Goal: Transaction & Acquisition: Purchase product/service

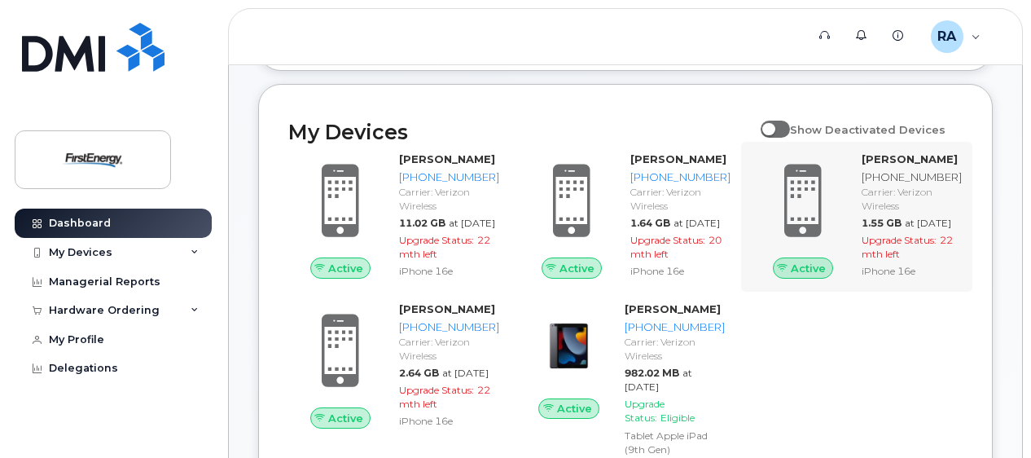
scroll to position [244, 0]
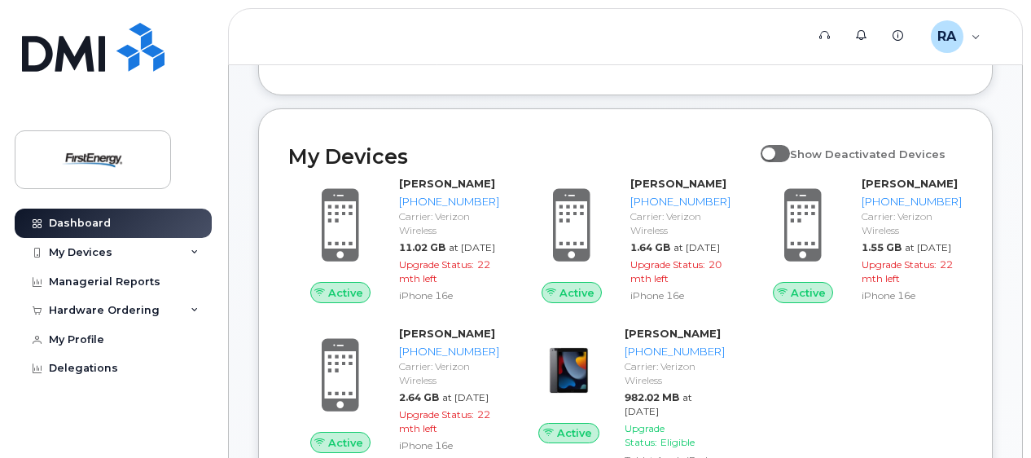
click at [778, 151] on span at bounding box center [775, 153] width 29 height 16
click at [774, 151] on input "Show Deactivated Devices" at bounding box center [767, 144] width 13 height 13
click at [790, 147] on span at bounding box center [775, 153] width 29 height 16
click at [774, 147] on input "Show Deactivated Devices" at bounding box center [767, 144] width 13 height 13
checkbox input "false"
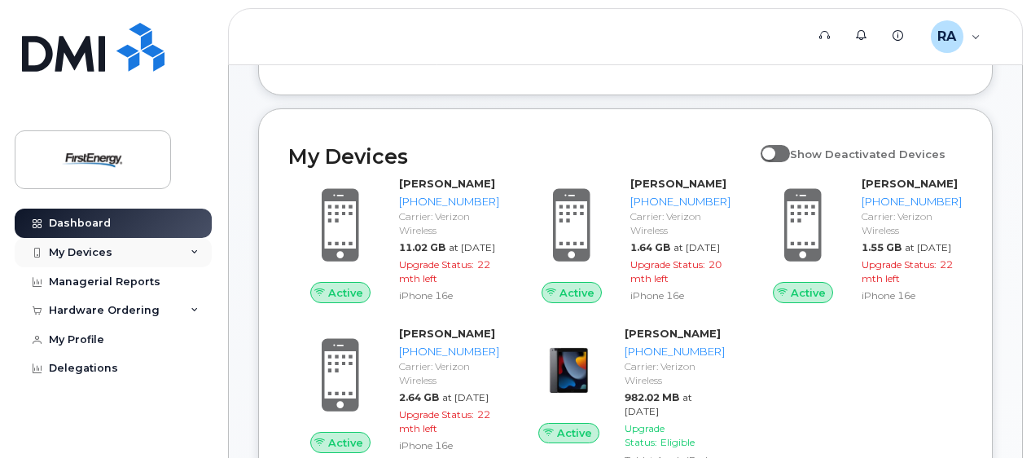
click at [103, 249] on div "My Devices" at bounding box center [81, 252] width 64 height 13
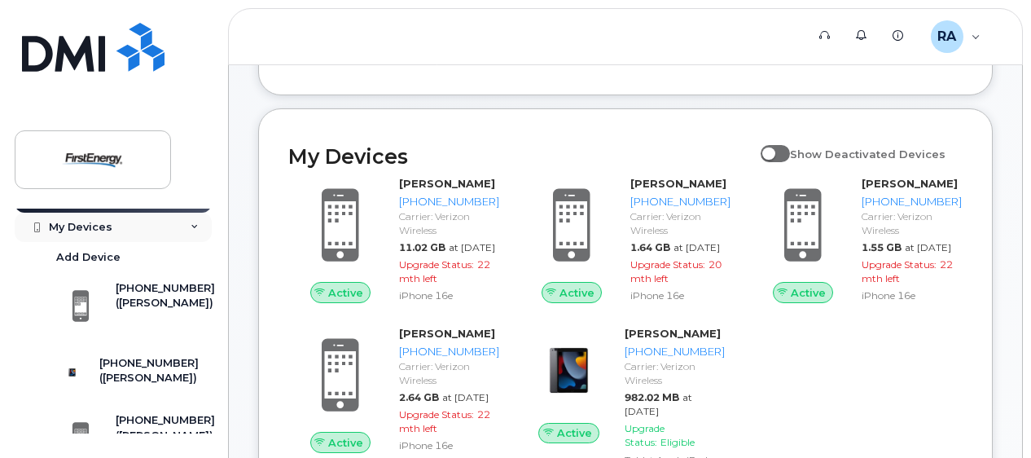
scroll to position [0, 0]
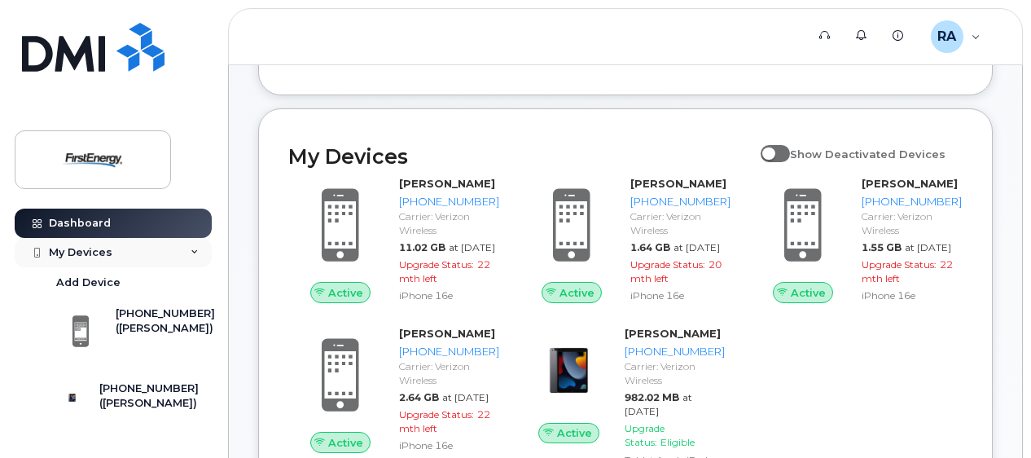
click at [104, 249] on div "My Devices" at bounding box center [81, 252] width 64 height 13
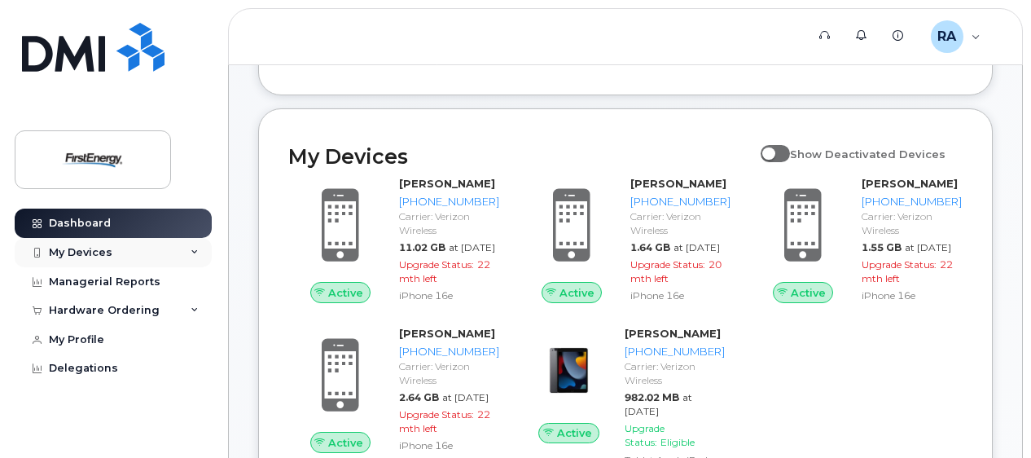
click at [203, 248] on div "My Devices" at bounding box center [113, 252] width 197 height 29
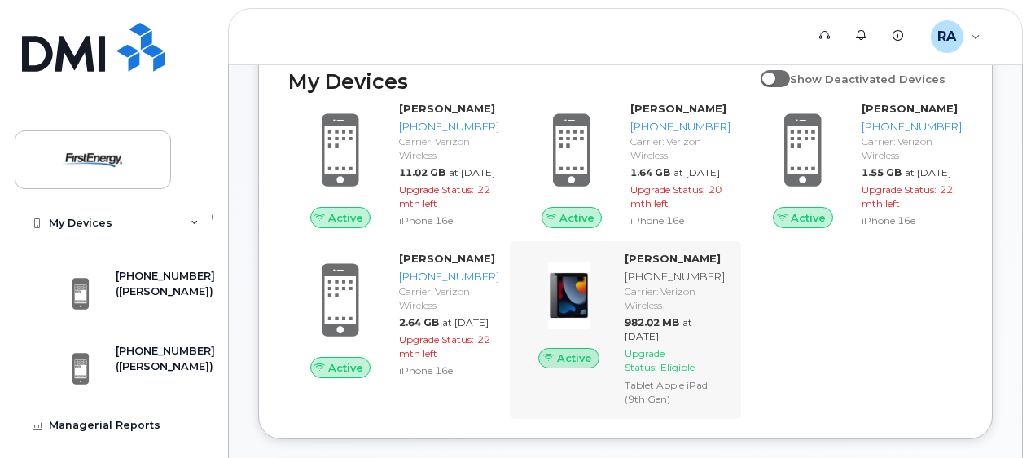
scroll to position [407, 0]
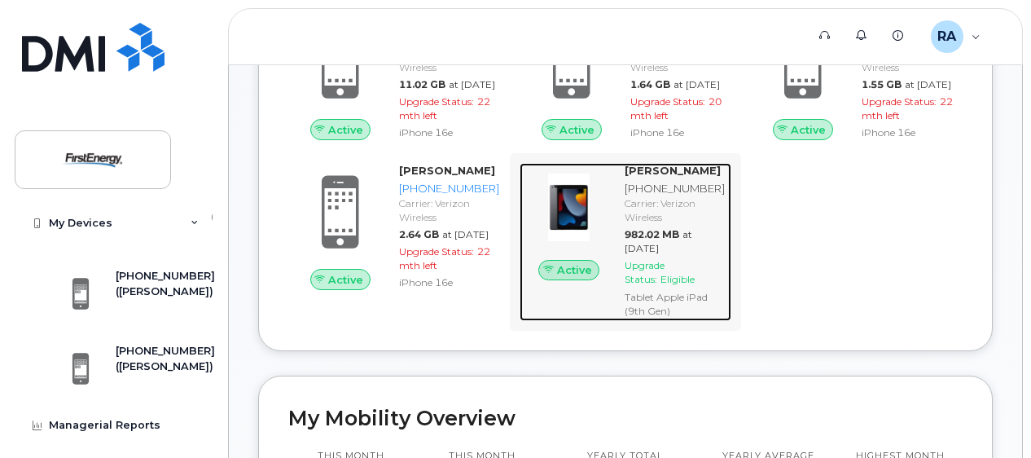
click at [665, 224] on div "Carrier: Verizon Wireless" at bounding box center [675, 210] width 100 height 28
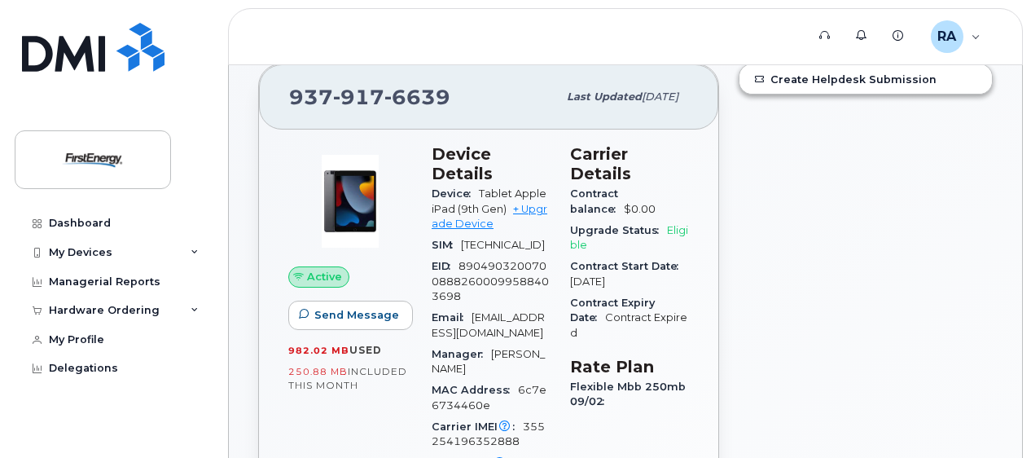
scroll to position [81, 0]
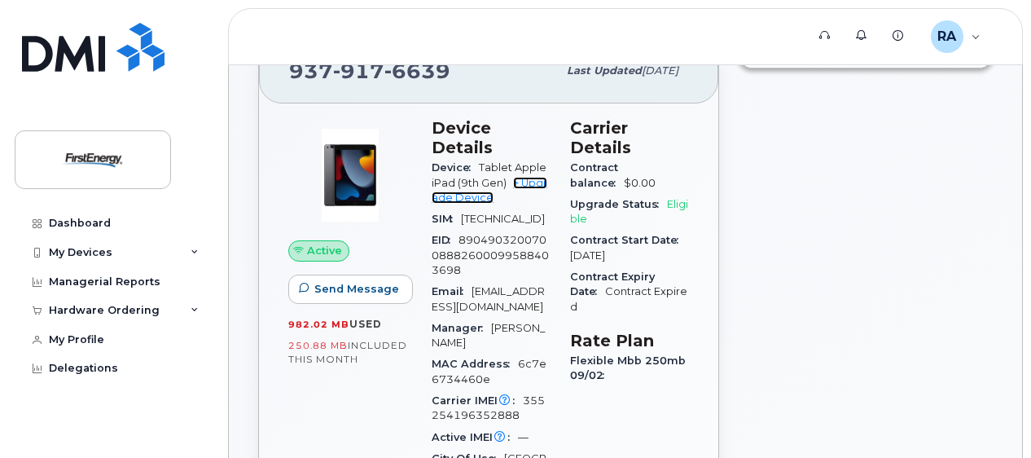
click at [531, 182] on link "+ Upgrade Device" at bounding box center [490, 190] width 116 height 27
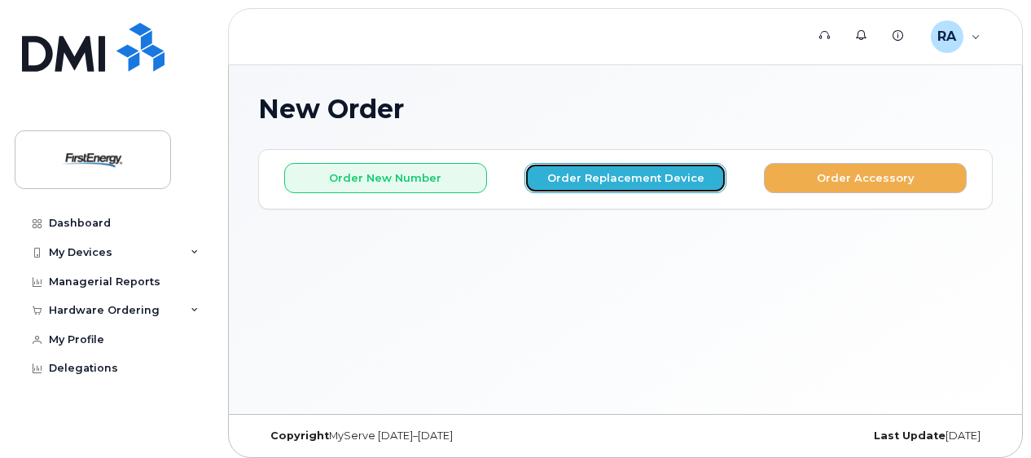
click at [573, 176] on button "Order Replacement Device" at bounding box center [625, 178] width 203 height 30
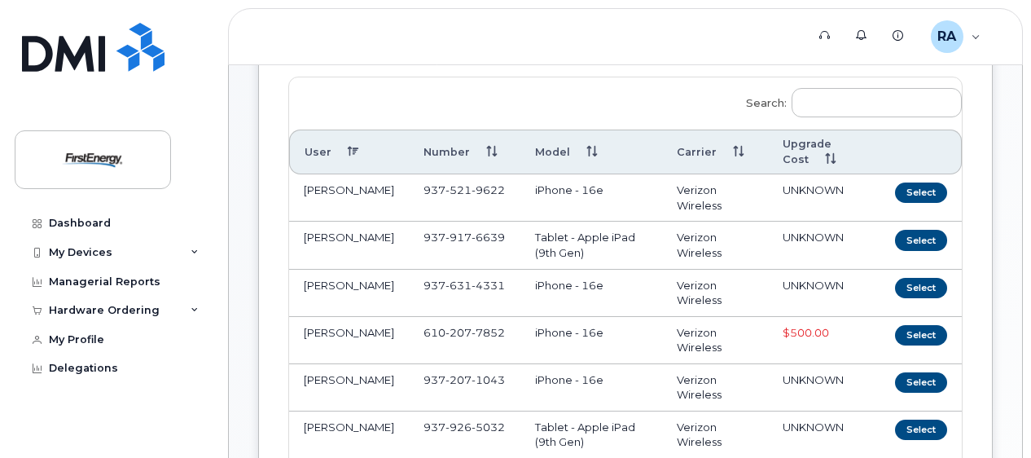
scroll to position [570, 0]
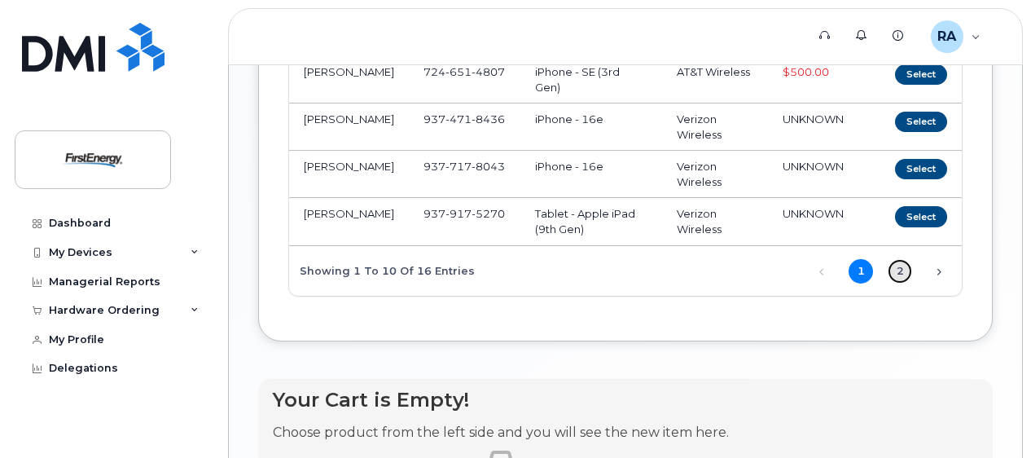
click at [902, 267] on link "2" at bounding box center [900, 271] width 24 height 24
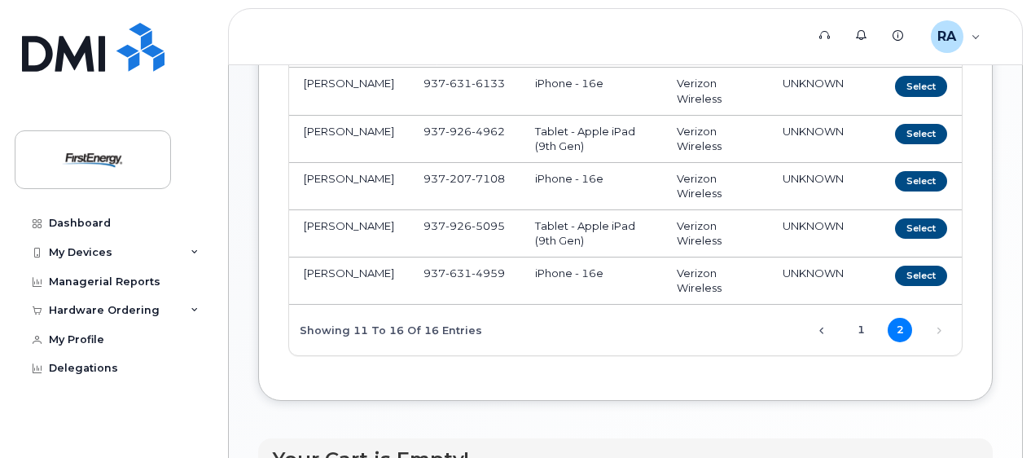
scroll to position [240, 0]
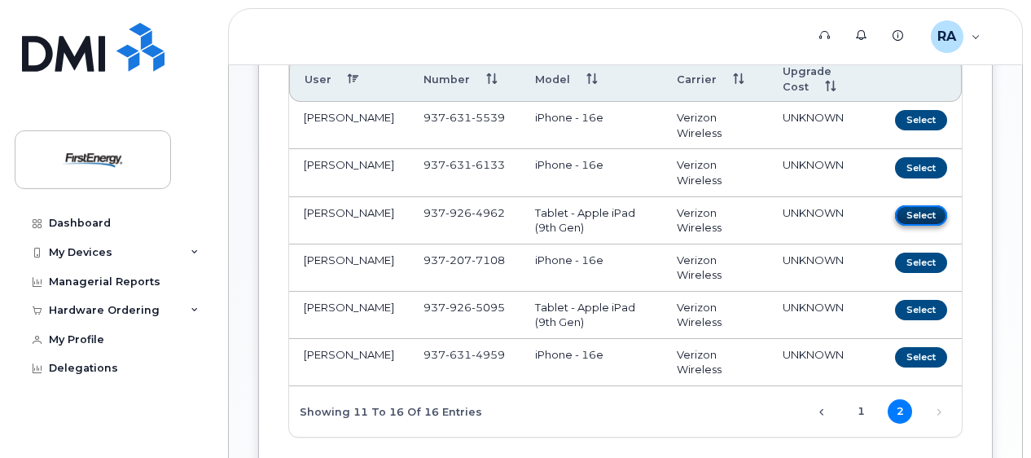
click at [912, 215] on button "Select" at bounding box center [921, 215] width 52 height 20
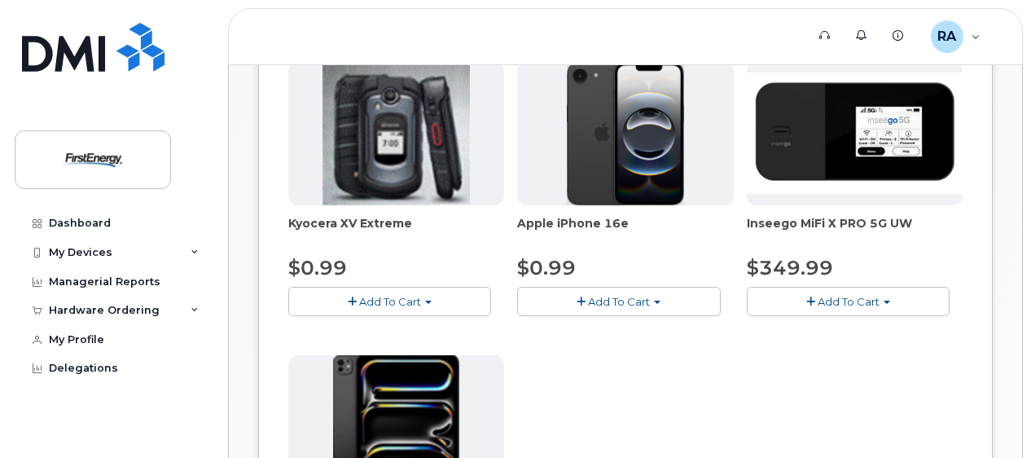
scroll to position [0, 0]
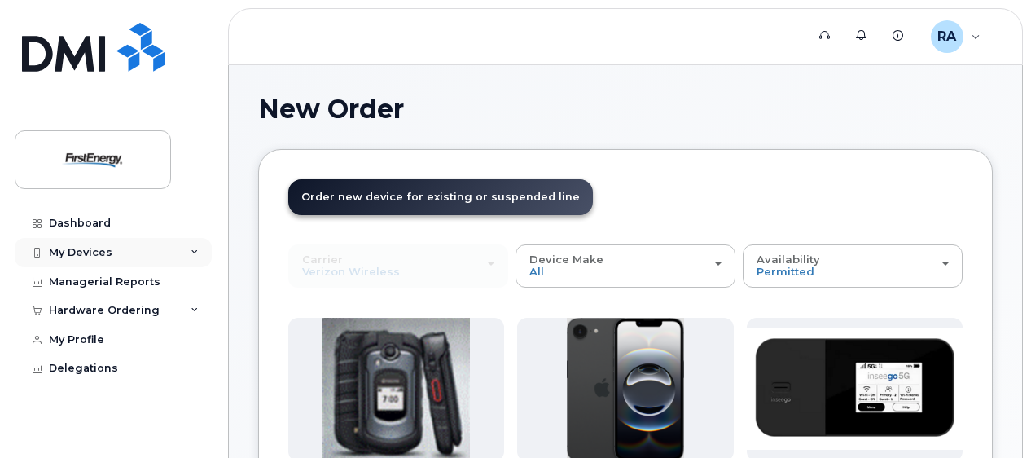
click at [101, 248] on div "My Devices" at bounding box center [81, 252] width 64 height 13
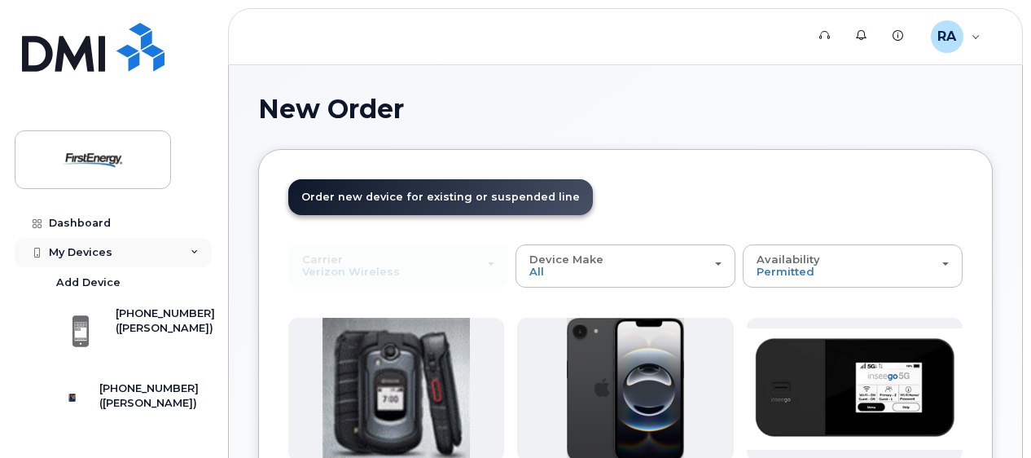
click at [101, 248] on div "My Devices" at bounding box center [81, 252] width 64 height 13
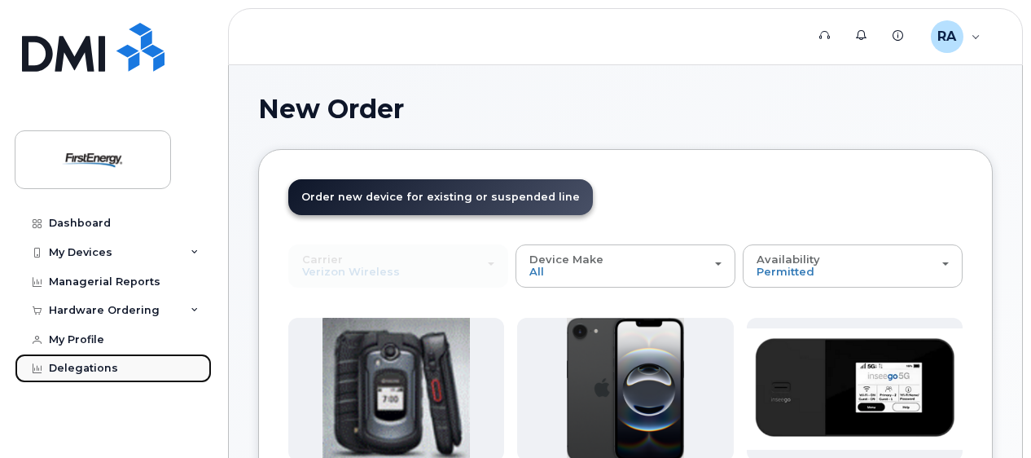
click at [78, 370] on div "Delegations" at bounding box center [83, 368] width 69 height 13
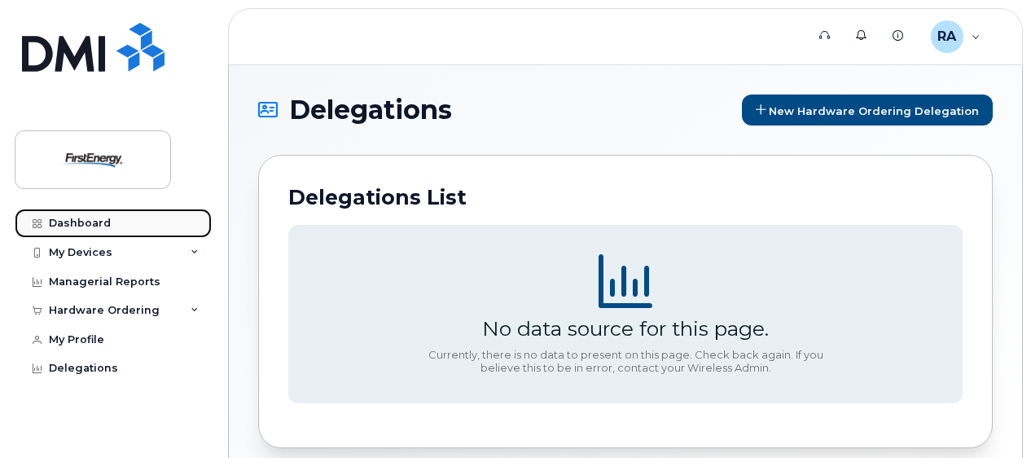
click at [77, 228] on div "Dashboard" at bounding box center [80, 223] width 62 height 13
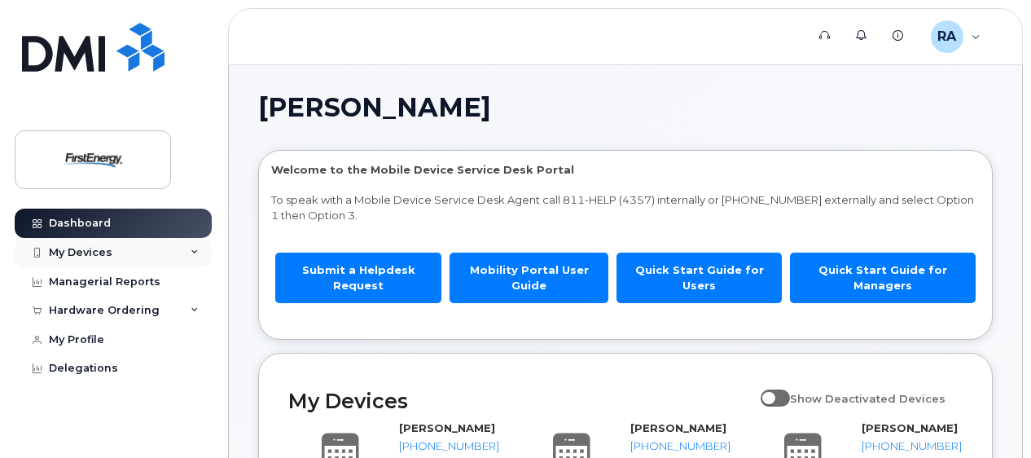
click at [84, 253] on div "My Devices" at bounding box center [81, 252] width 64 height 13
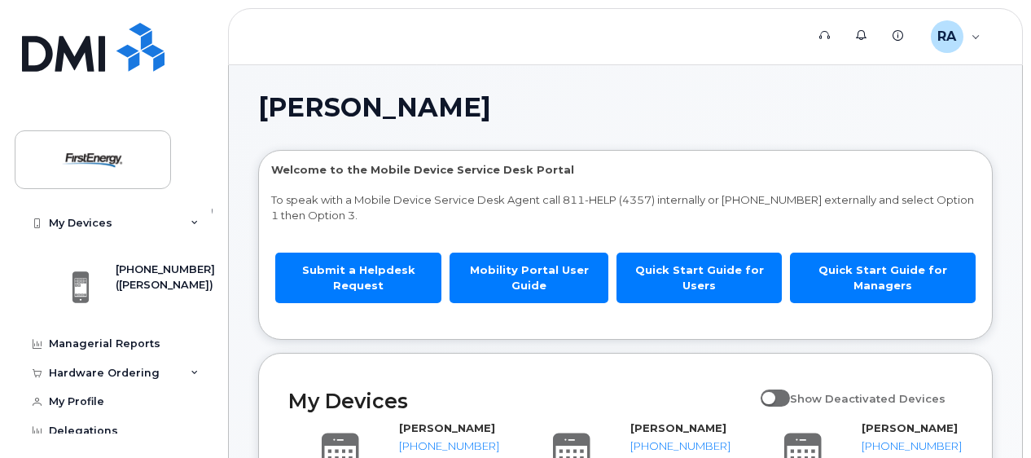
scroll to position [163, 0]
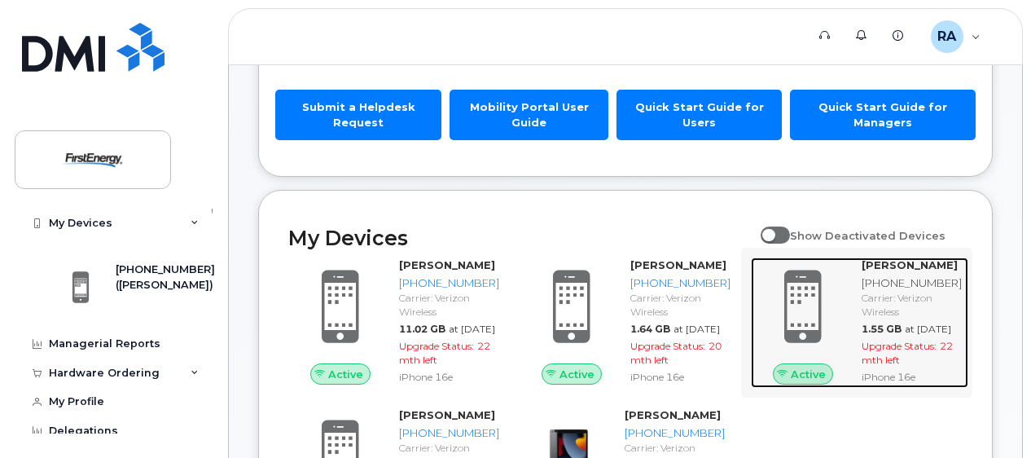
click at [893, 285] on div "[PHONE_NUMBER]" at bounding box center [912, 282] width 100 height 15
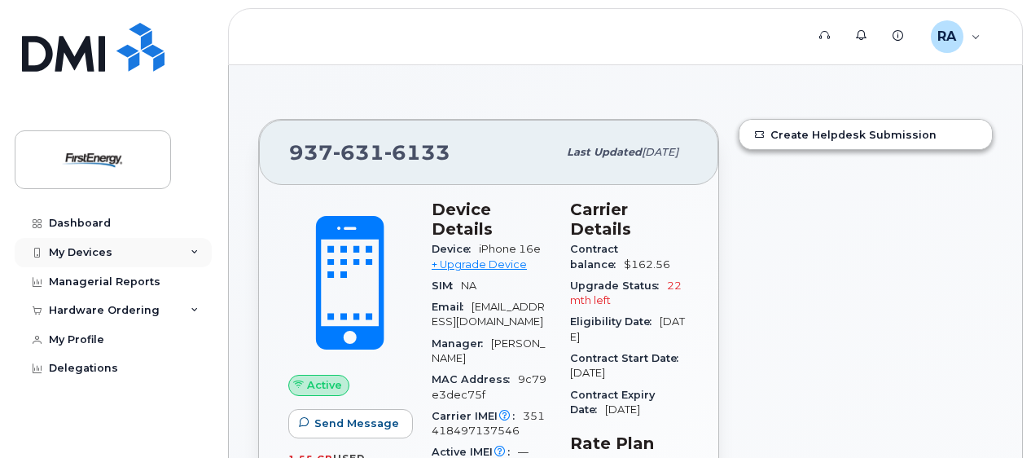
click at [109, 249] on div "My Devices" at bounding box center [81, 252] width 64 height 13
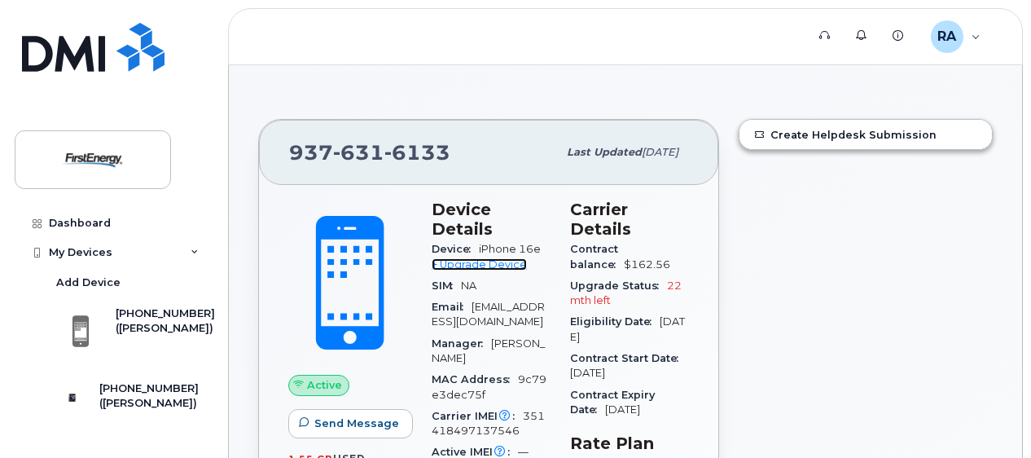
click at [494, 267] on link "+ Upgrade Device" at bounding box center [479, 264] width 95 height 12
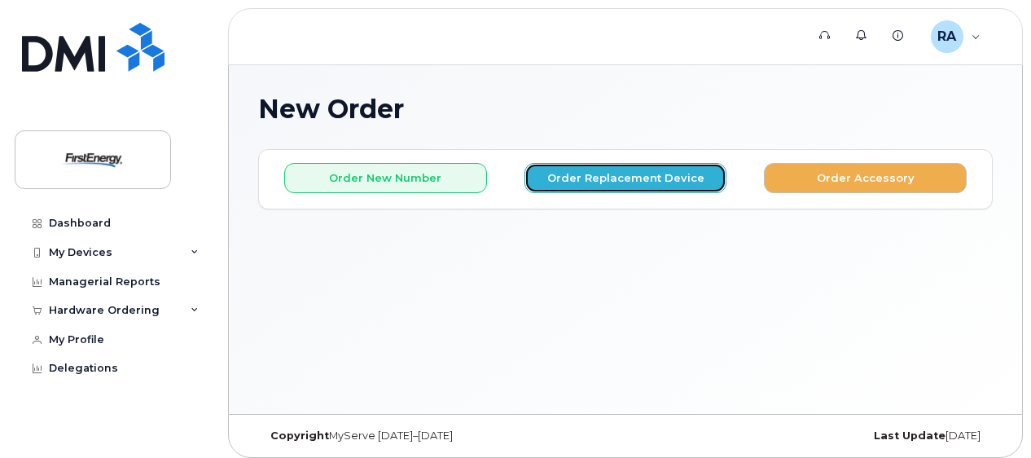
click at [551, 176] on button "Order Replacement Device" at bounding box center [625, 178] width 203 height 30
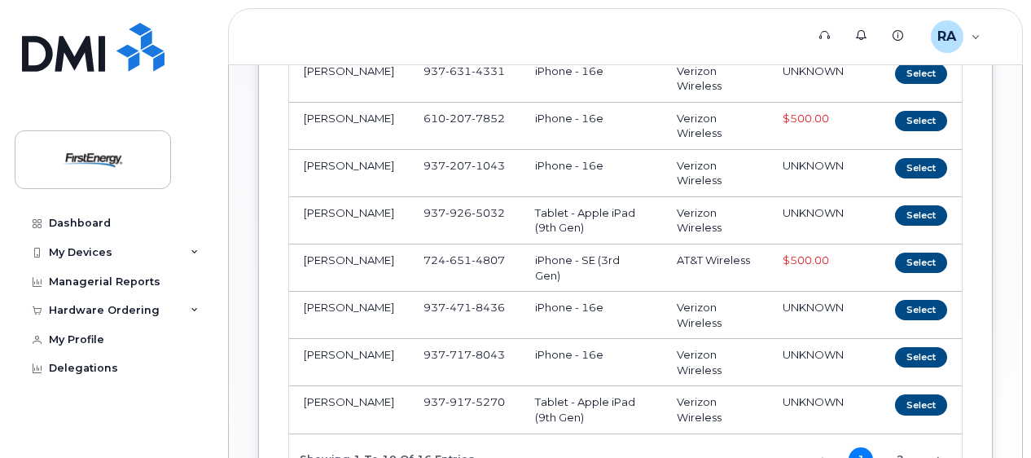
scroll to position [407, 0]
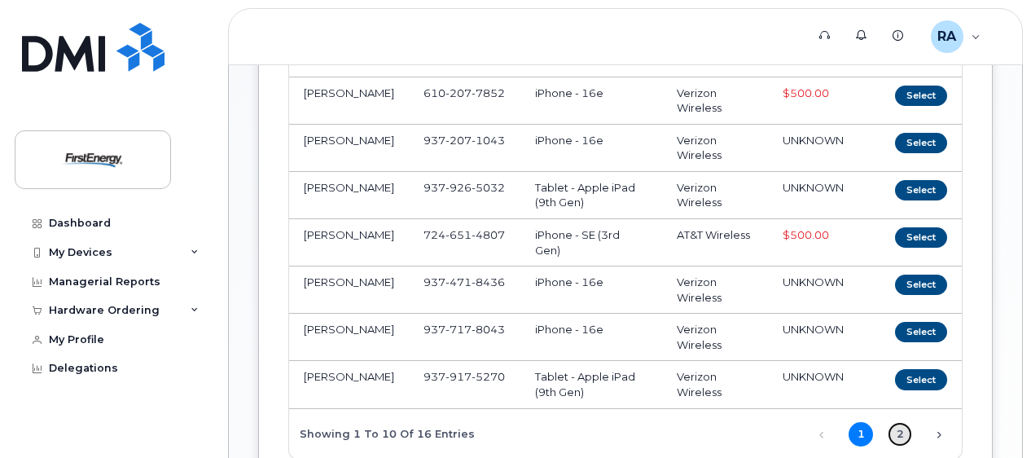
click at [901, 429] on link "2" at bounding box center [900, 434] width 24 height 24
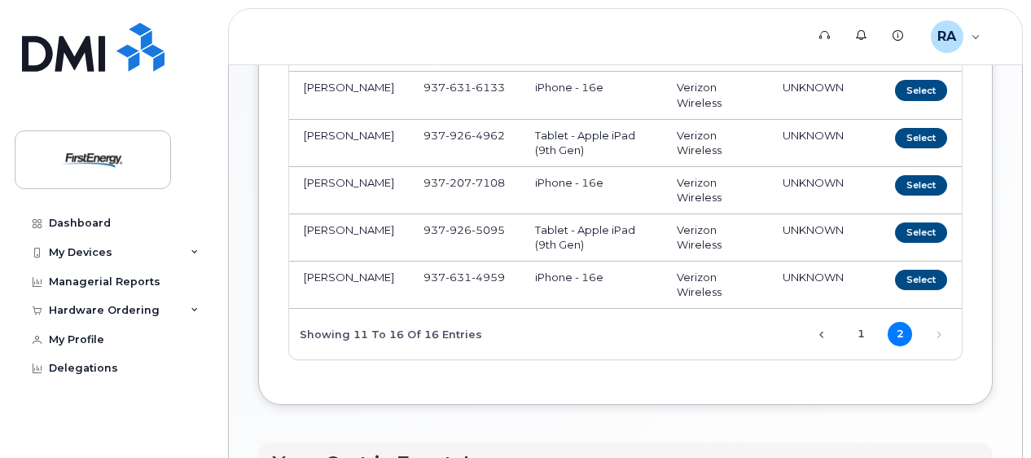
scroll to position [326, 0]
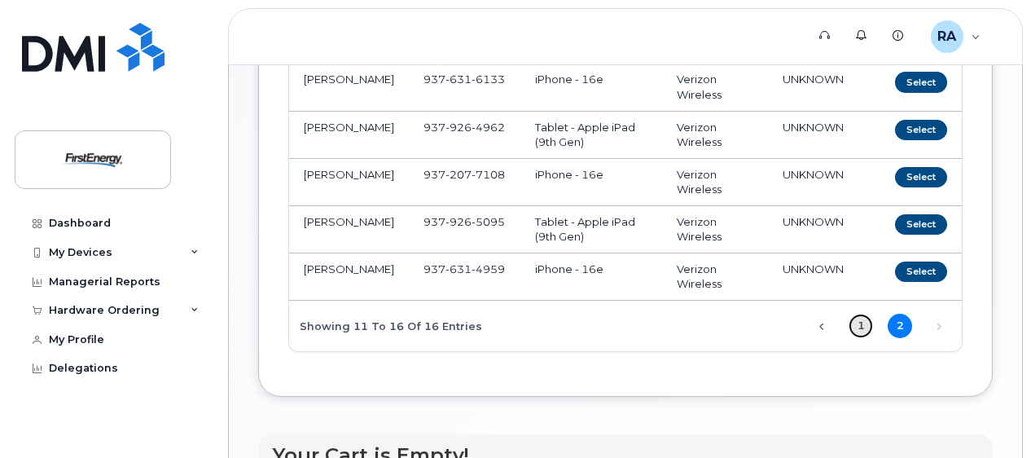
click at [860, 322] on link "1" at bounding box center [861, 326] width 24 height 24
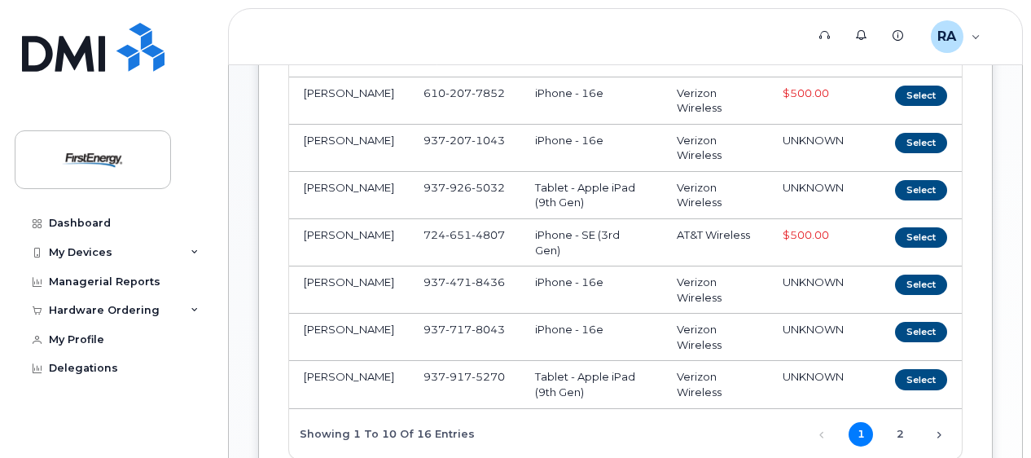
scroll to position [489, 0]
